Goal: Information Seeking & Learning: Learn about a topic

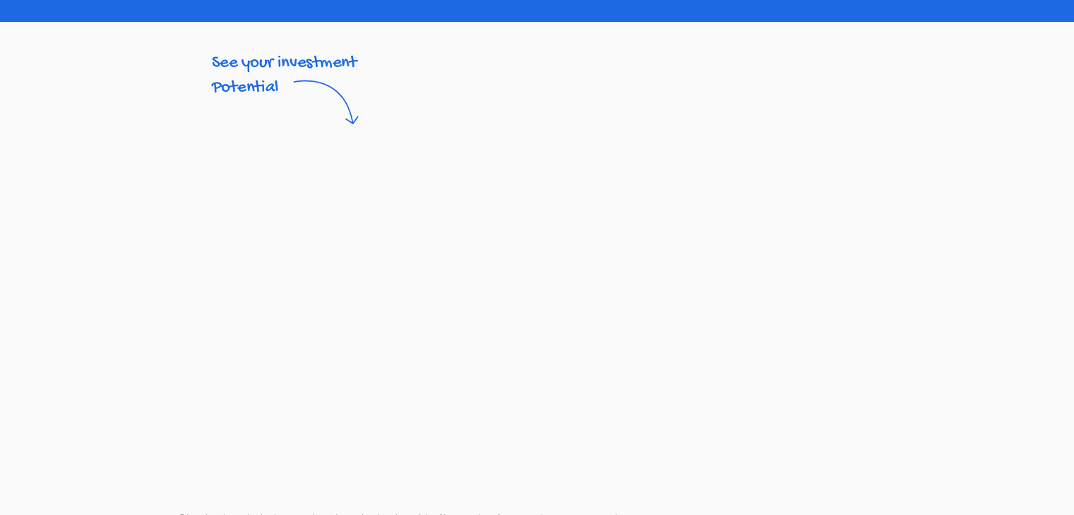
click at [319, 133] on icon at bounding box center [319, 150] width 61 height 40
click at [283, 110] on span "See your investment Potential" at bounding box center [284, 127] width 128 height 40
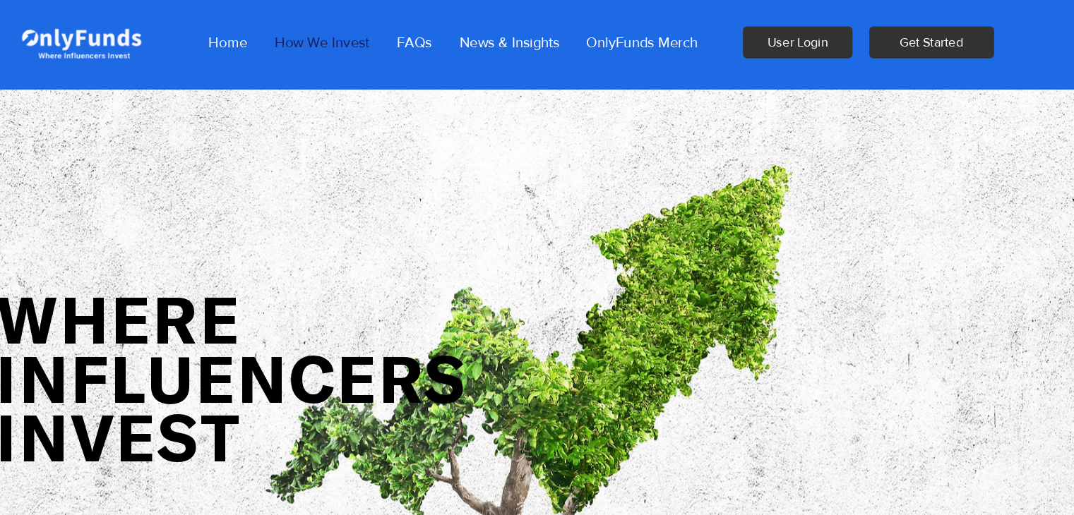
click at [381, 40] on p "How We Invest" at bounding box center [357, 37] width 97 height 35
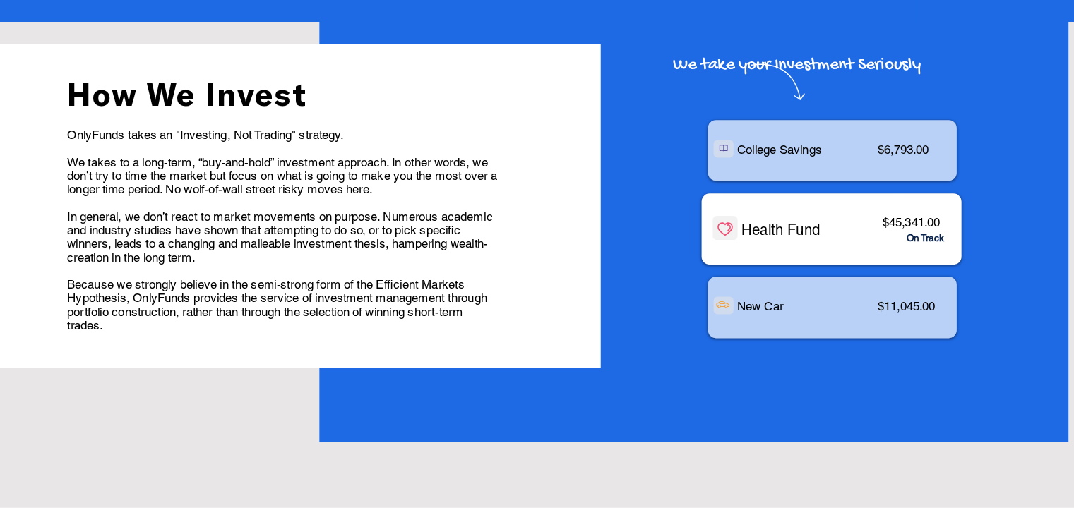
scroll to position [69, 0]
